Goal: Entertainment & Leisure: Browse casually

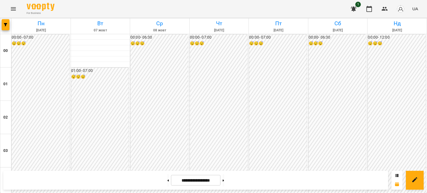
scroll to position [305, 0]
click at [12, 11] on icon "Menu" at bounding box center [13, 9] width 7 height 7
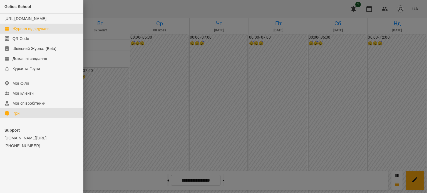
click at [16, 116] on div "Ігри" at bounding box center [16, 114] width 7 height 6
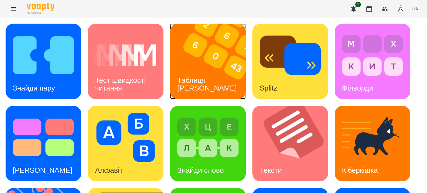
click at [195, 82] on h3 "Таблиця [PERSON_NAME]" at bounding box center [206, 84] width 59 height 16
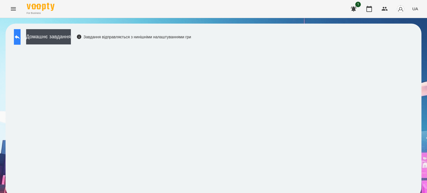
click at [18, 36] on button at bounding box center [17, 37] width 7 height 16
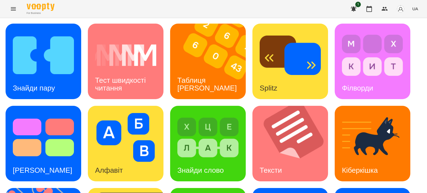
scroll to position [158, 0]
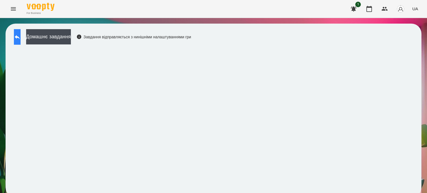
click at [21, 34] on icon at bounding box center [17, 37] width 7 height 7
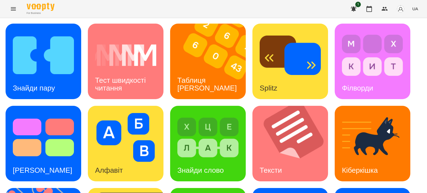
scroll to position [103, 0]
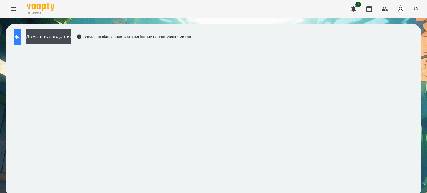
click at [20, 36] on icon at bounding box center [17, 37] width 5 height 4
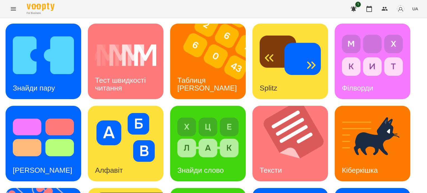
scroll to position [158, 0]
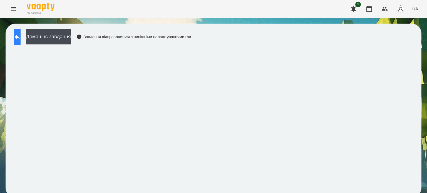
click at [21, 38] on icon at bounding box center [17, 37] width 7 height 7
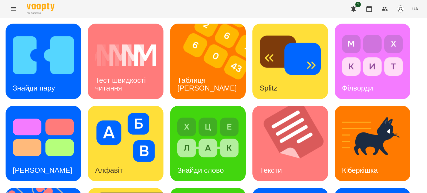
scroll to position [158, 0]
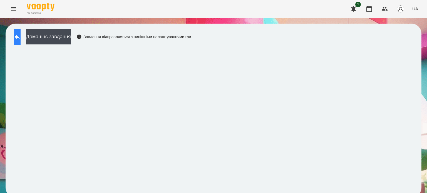
click at [21, 35] on icon at bounding box center [17, 37] width 7 height 7
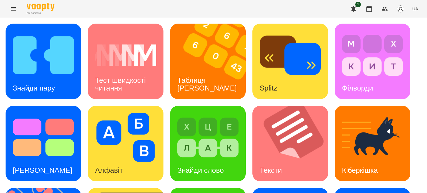
scroll to position [158, 0]
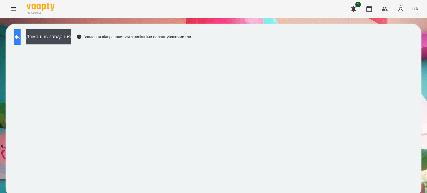
click at [19, 39] on icon at bounding box center [17, 37] width 7 height 7
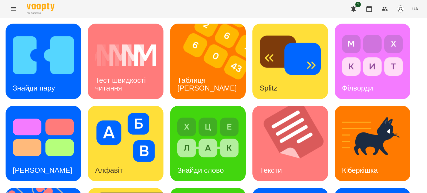
scroll to position [158, 0]
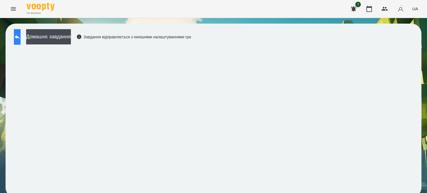
click at [21, 34] on icon at bounding box center [17, 37] width 7 height 7
